Goal: Obtain resource: Obtain resource

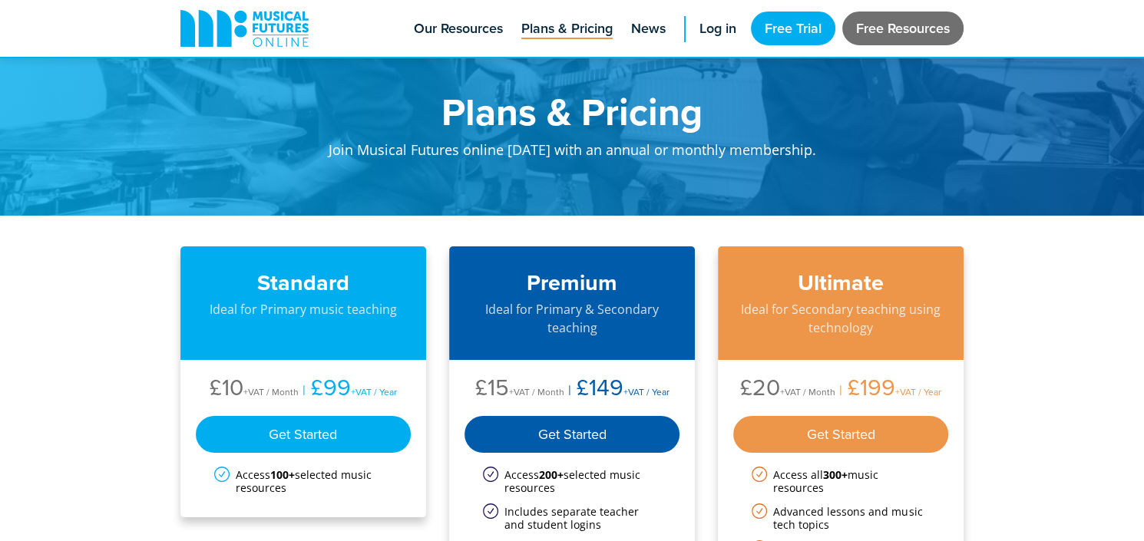
click at [892, 28] on link "Free Resources" at bounding box center [902, 29] width 121 height 34
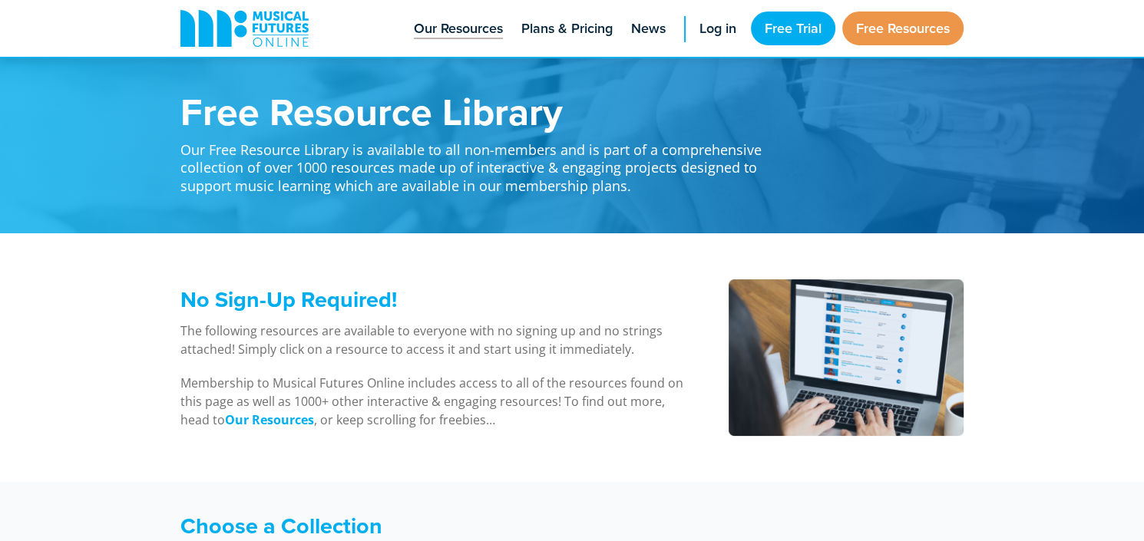
click at [448, 29] on span "Our Resources" at bounding box center [458, 28] width 89 height 21
